Goal: Find specific page/section: Find specific page/section

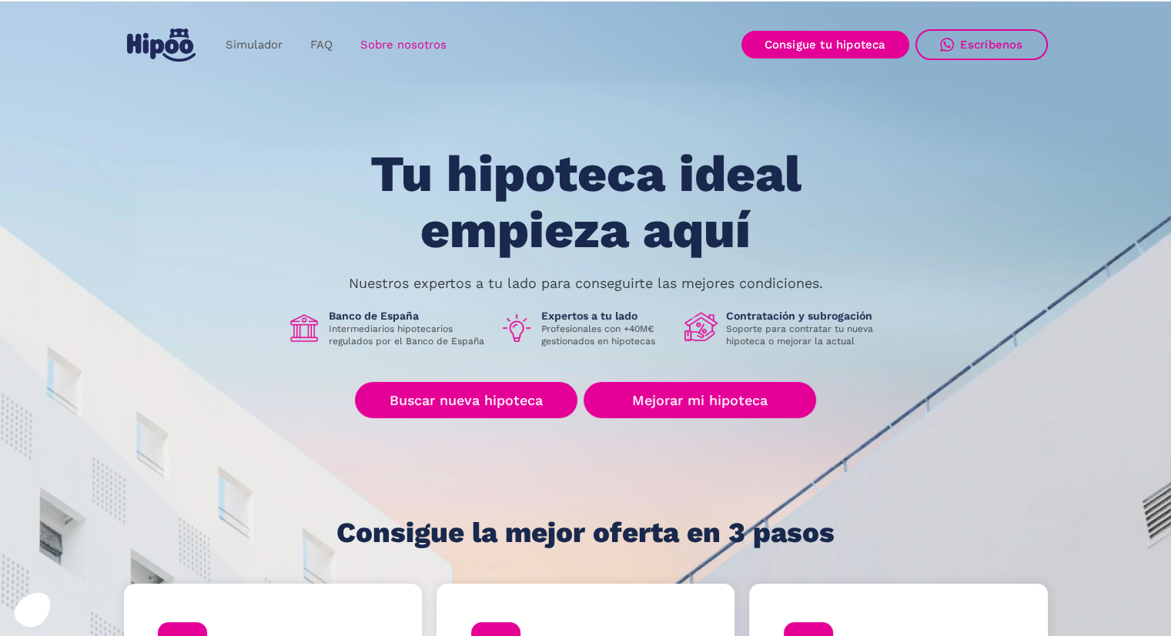
click at [370, 46] on link "Sobre nosotros" at bounding box center [404, 45] width 114 height 30
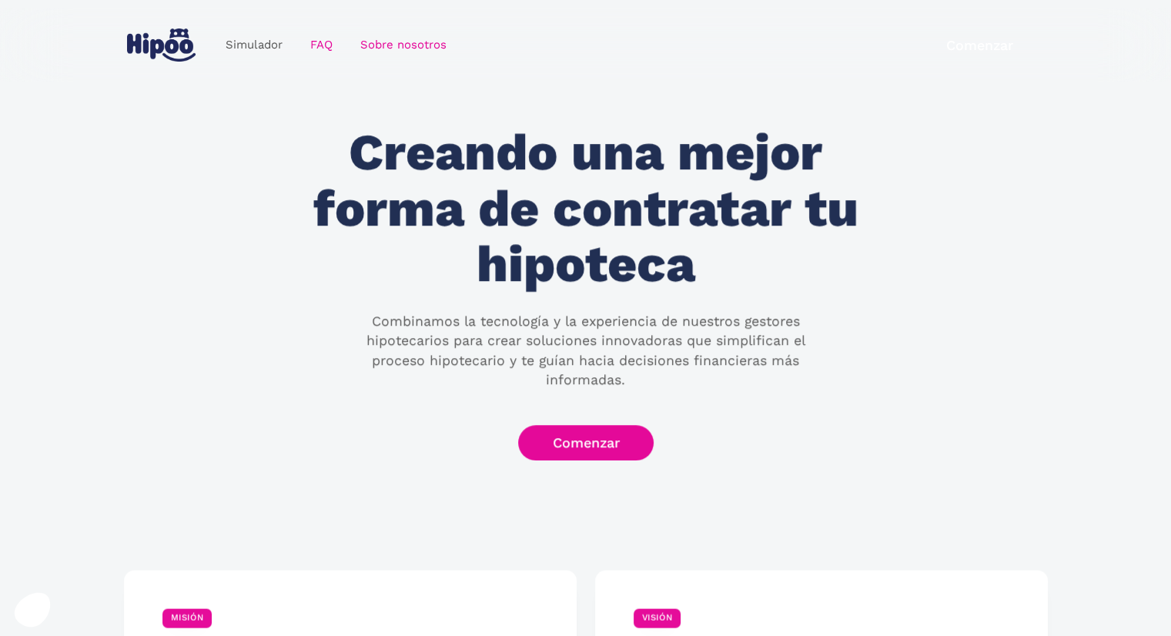
click at [327, 52] on link "FAQ" at bounding box center [321, 45] width 50 height 30
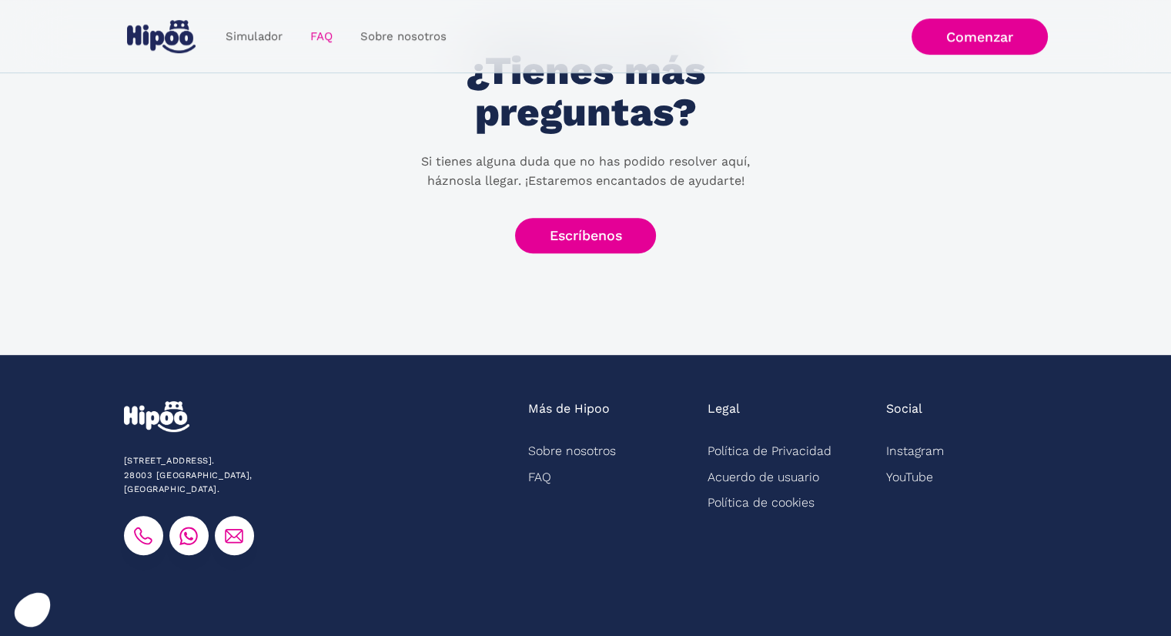
scroll to position [794, 0]
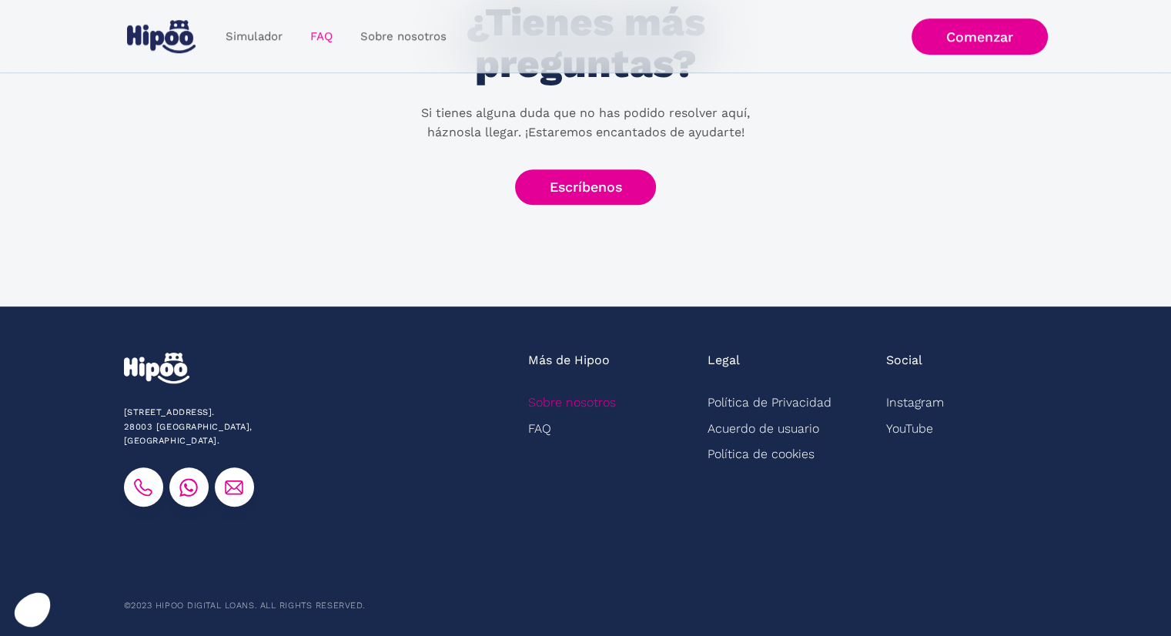
click at [595, 398] on link "Sobre nosotros" at bounding box center [572, 402] width 88 height 25
click at [600, 400] on link "Sobre nosotros" at bounding box center [572, 402] width 88 height 25
click at [599, 404] on link "Sobre nosotros" at bounding box center [572, 402] width 88 height 25
click at [600, 403] on link "Sobre nosotros" at bounding box center [572, 402] width 88 height 25
click at [601, 401] on link "Sobre nosotros" at bounding box center [572, 402] width 88 height 25
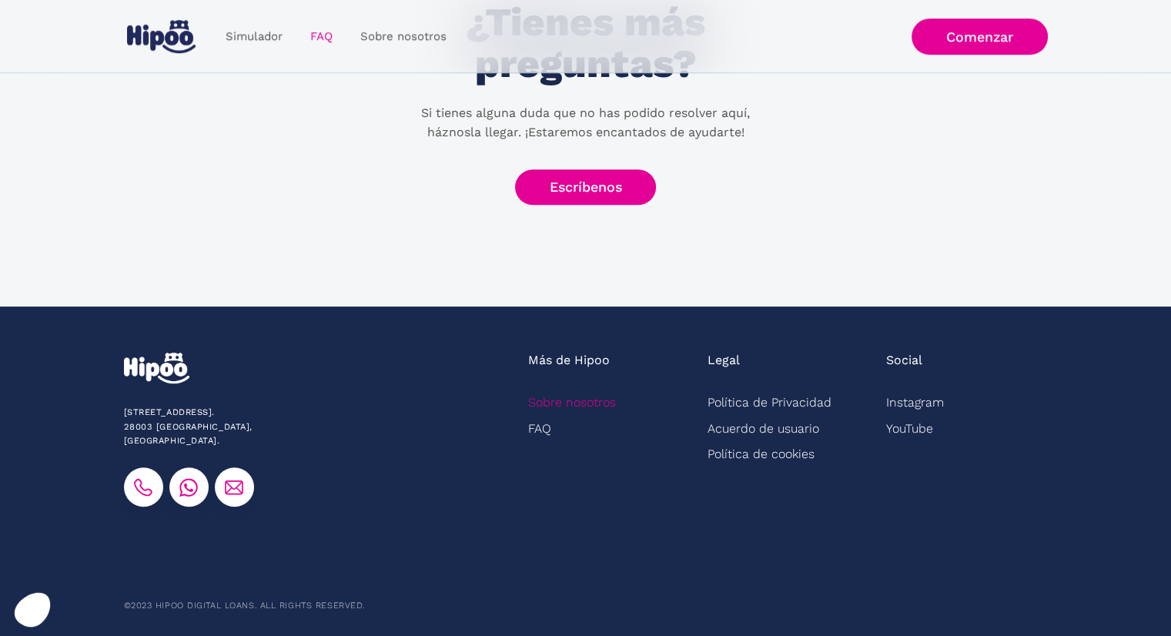
click at [604, 400] on link "Sobre nosotros" at bounding box center [572, 402] width 88 height 25
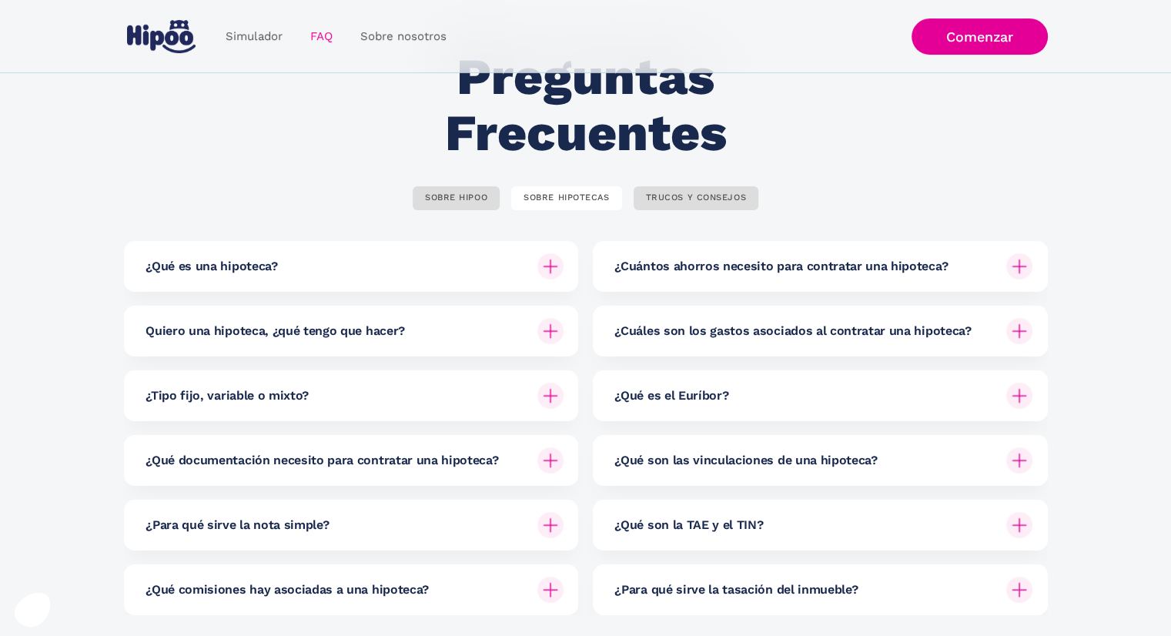
scroll to position [0, 0]
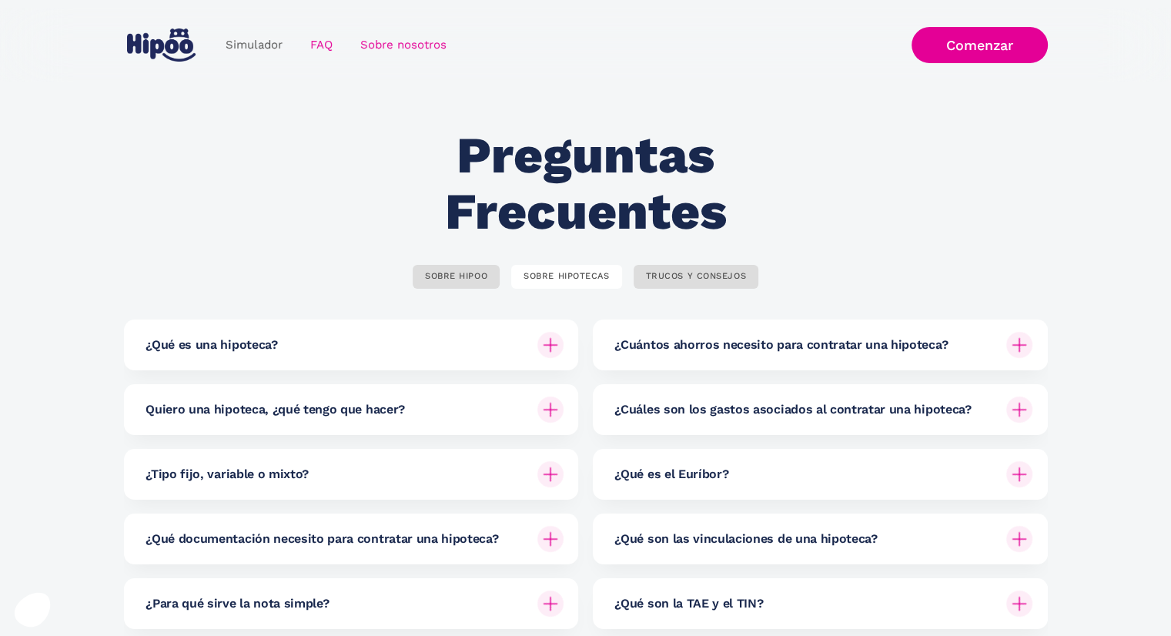
click at [402, 36] on link "Sobre nosotros" at bounding box center [404, 45] width 114 height 30
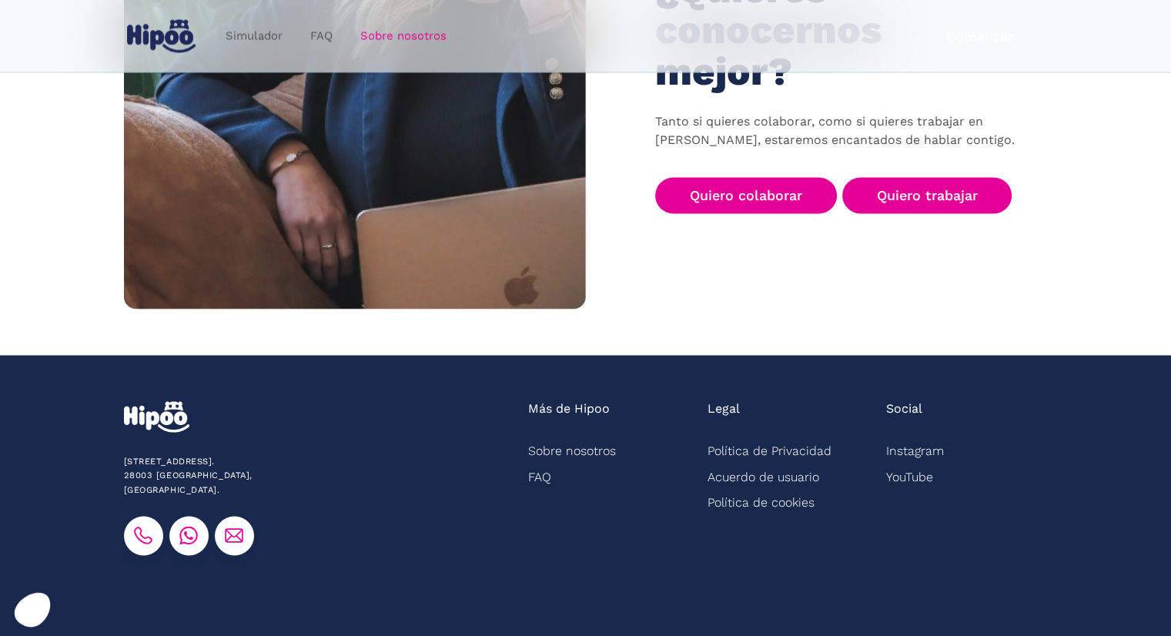
scroll to position [2471, 0]
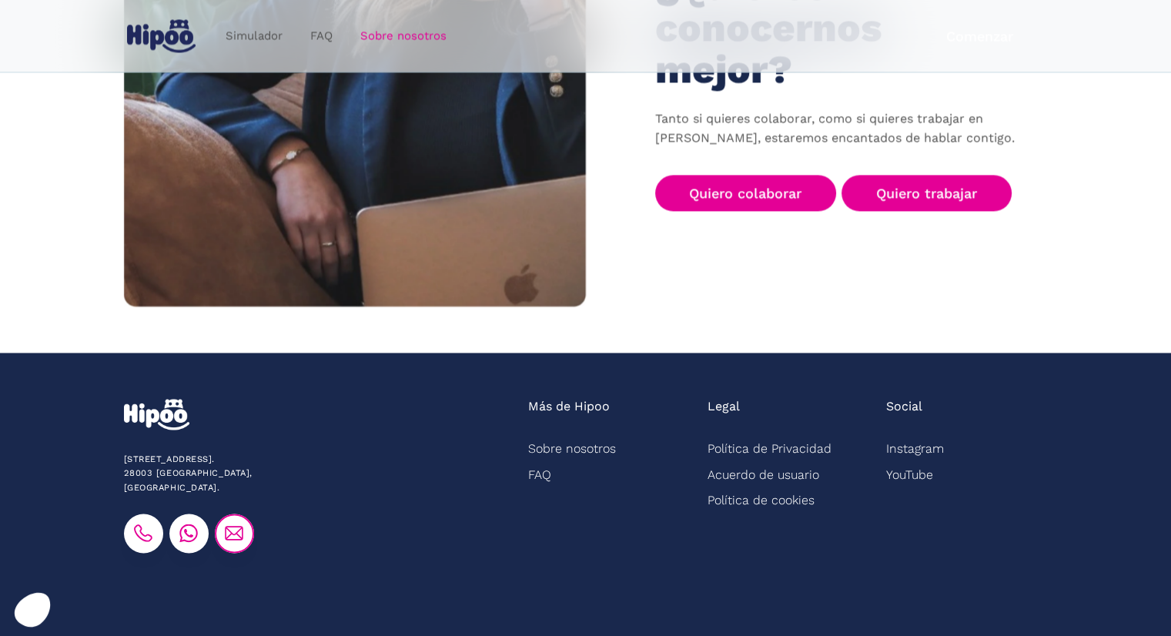
click at [228, 524] on img at bounding box center [234, 533] width 18 height 18
